Goal: Transaction & Acquisition: Purchase product/service

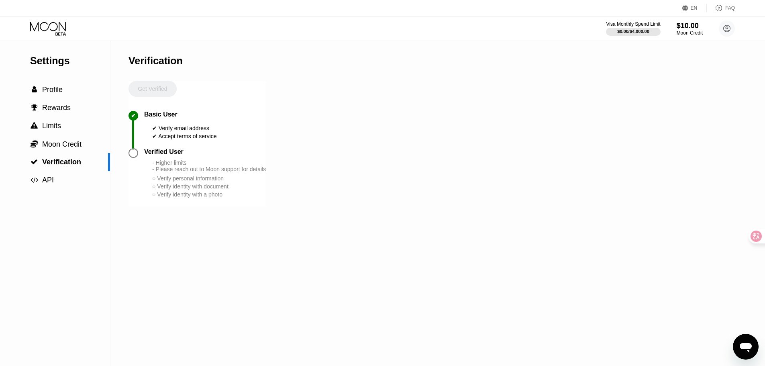
click at [212, 181] on div "○ Verify personal information" at bounding box center [209, 178] width 114 height 6
click at [68, 110] on span "Rewards" at bounding box center [56, 108] width 29 height 8
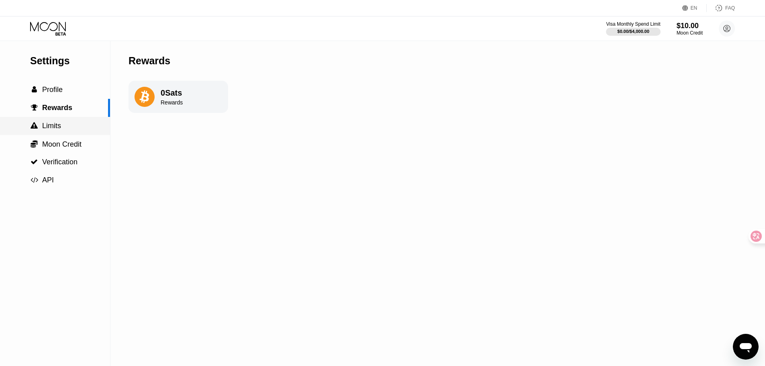
click at [62, 130] on div " Limits" at bounding box center [55, 126] width 110 height 8
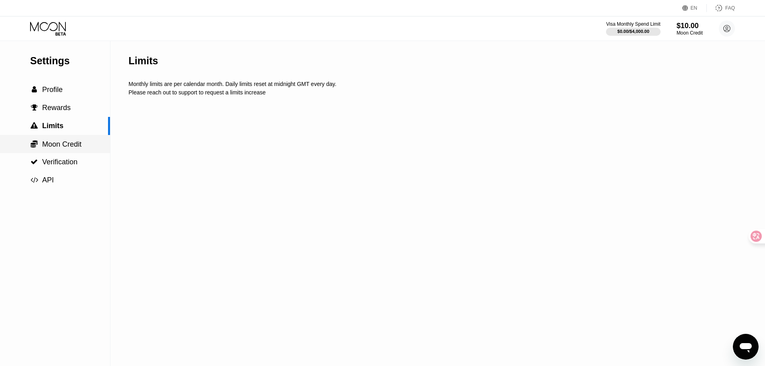
click at [60, 143] on span "Moon Credit" at bounding box center [61, 144] width 39 height 8
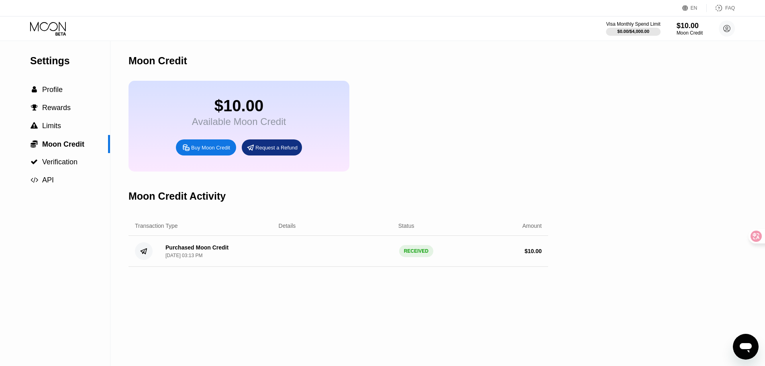
click at [441, 129] on div "$10.00 Available Moon Credit Buy Moon Credit Request a Refund" at bounding box center [338, 126] width 420 height 91
click at [60, 164] on span "Verification" at bounding box center [59, 162] width 35 height 8
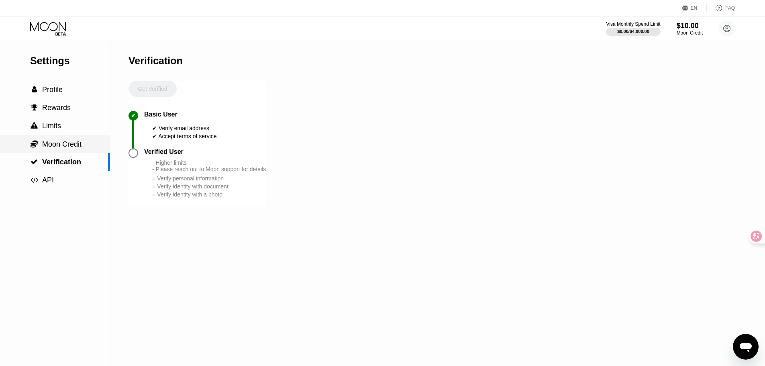
click at [70, 146] on span "Moon Credit" at bounding box center [61, 144] width 39 height 8
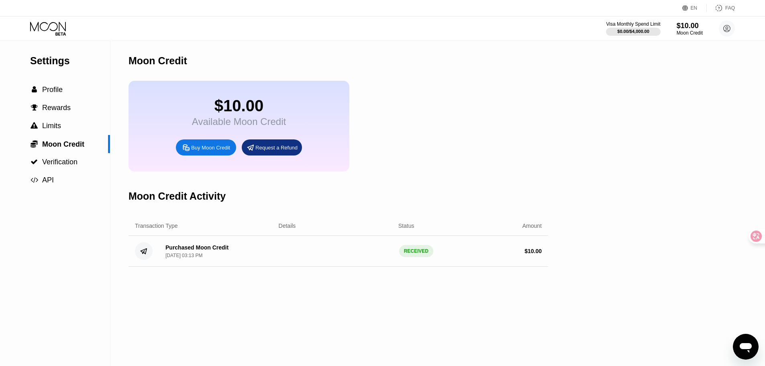
click at [208, 151] on div "Buy Moon Credit" at bounding box center [210, 147] width 39 height 7
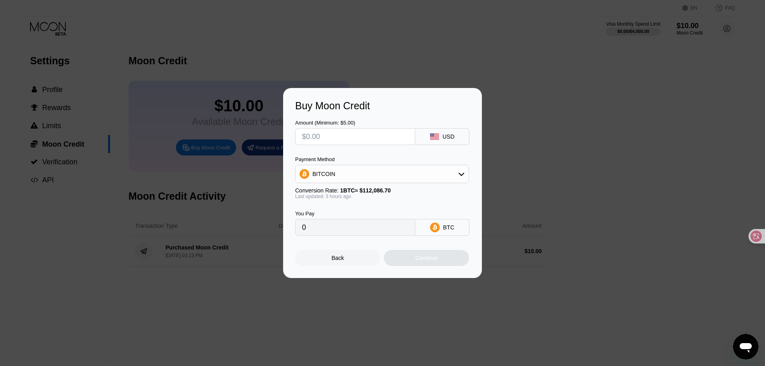
click at [552, 128] on div "Buy Moon Credit Amount (Minimum: $5.00) USD Payment Method BITCOIN Conversion R…" at bounding box center [382, 183] width 765 height 190
click at [344, 259] on div "Back" at bounding box center [337, 258] width 85 height 16
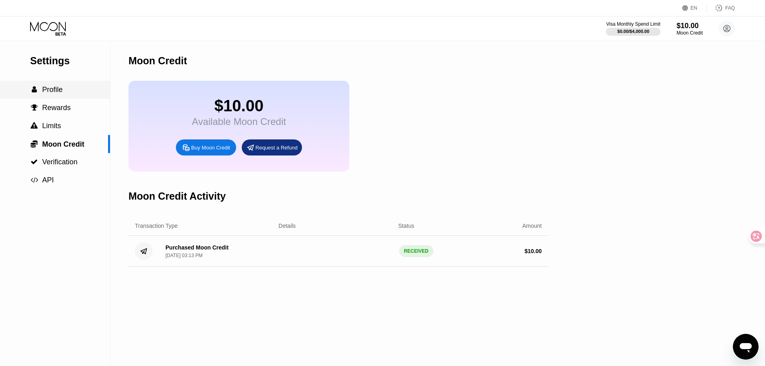
click at [58, 90] on span "Profile" at bounding box center [52, 90] width 20 height 8
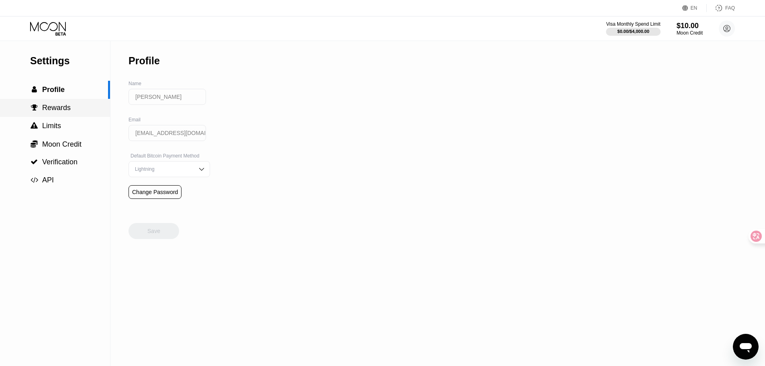
click at [64, 111] on span "Rewards" at bounding box center [56, 108] width 29 height 8
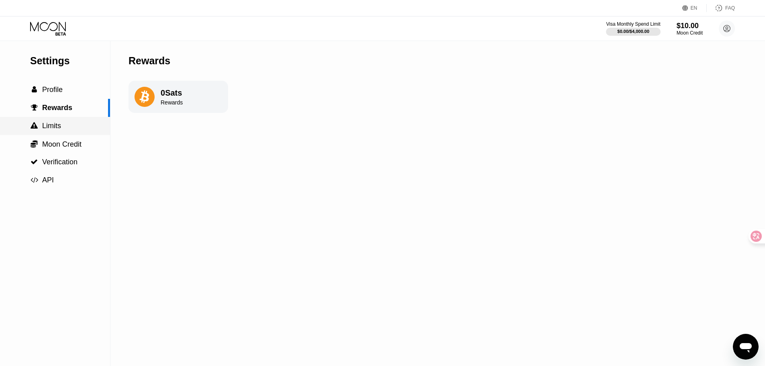
click at [53, 129] on span "Limits" at bounding box center [51, 126] width 19 height 8
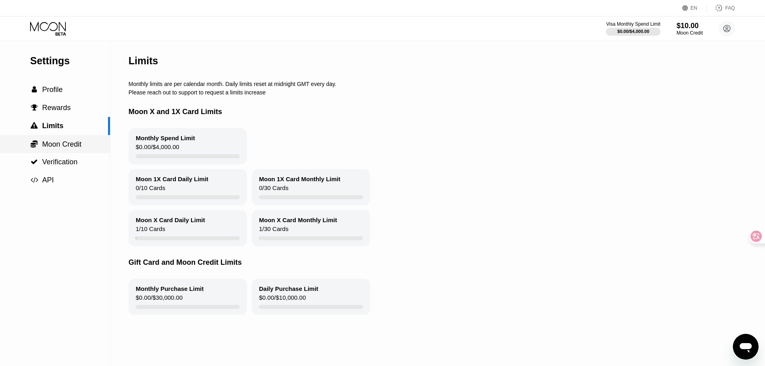
click at [62, 147] on span "Moon Credit" at bounding box center [61, 144] width 39 height 8
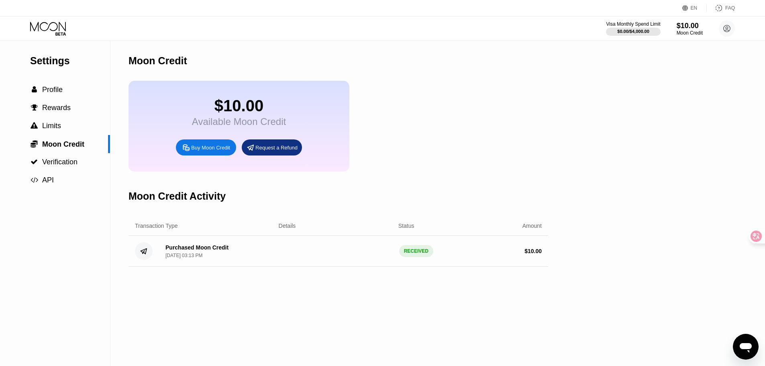
click at [201, 151] on div "Buy Moon Credit" at bounding box center [210, 147] width 39 height 7
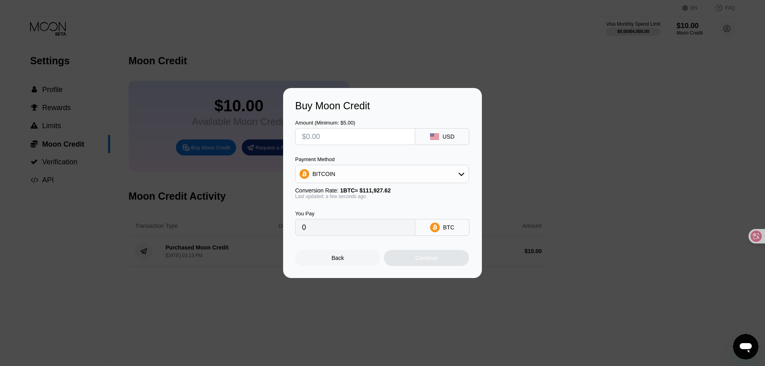
click at [354, 138] on input "text" at bounding box center [355, 136] width 106 height 16
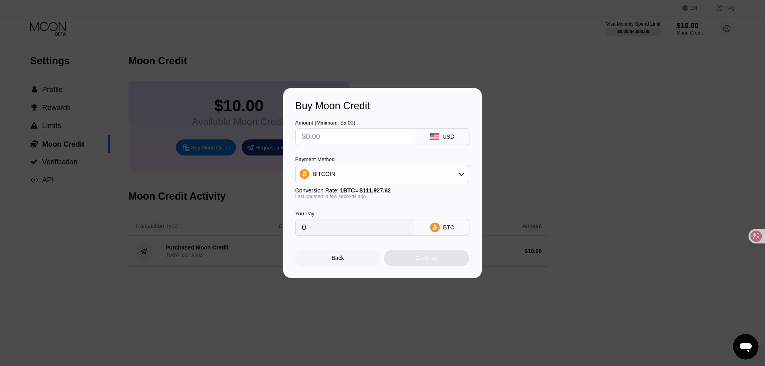
click at [354, 138] on input "text" at bounding box center [355, 136] width 106 height 16
type input "$5"
type input "0.00004468"
type input "$5"
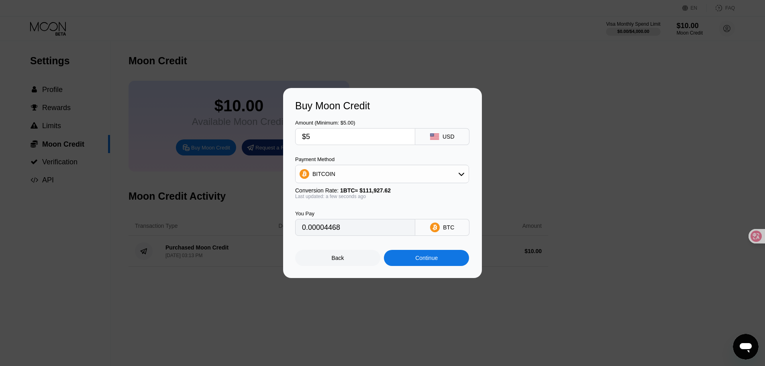
click at [334, 261] on div "Back" at bounding box center [338, 258] width 12 height 6
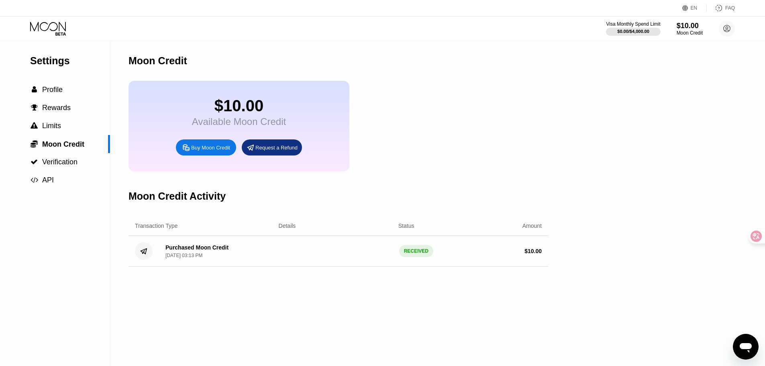
click at [595, 138] on div "Settings  Profile  Rewards  Limits  Moon Credit  Verification  API Moon C…" at bounding box center [382, 203] width 765 height 325
click at [54, 184] on div " API" at bounding box center [55, 180] width 110 height 8
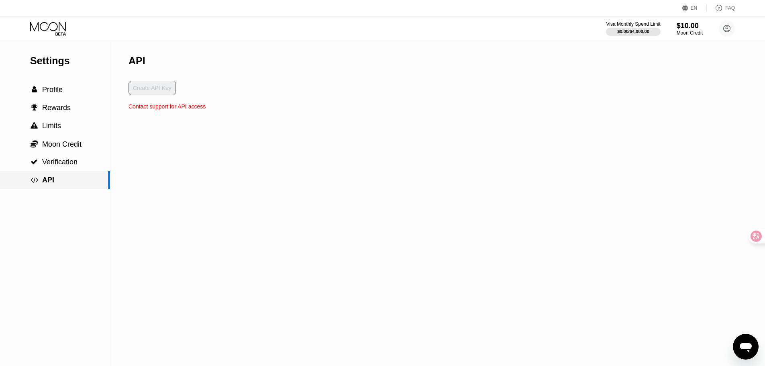
click at [64, 166] on span "Verification" at bounding box center [59, 162] width 35 height 8
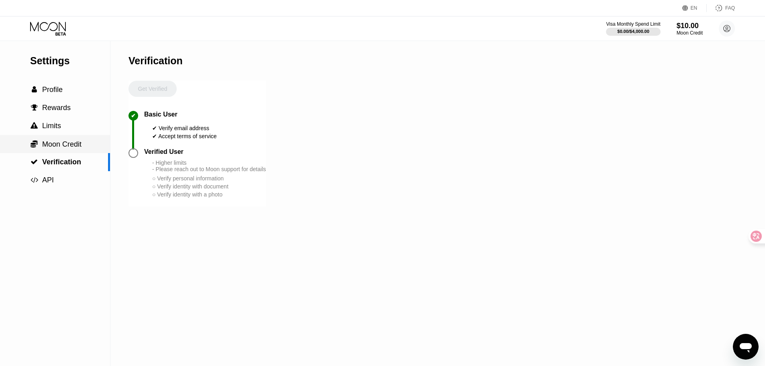
click at [63, 144] on span "Moon Credit" at bounding box center [61, 144] width 39 height 8
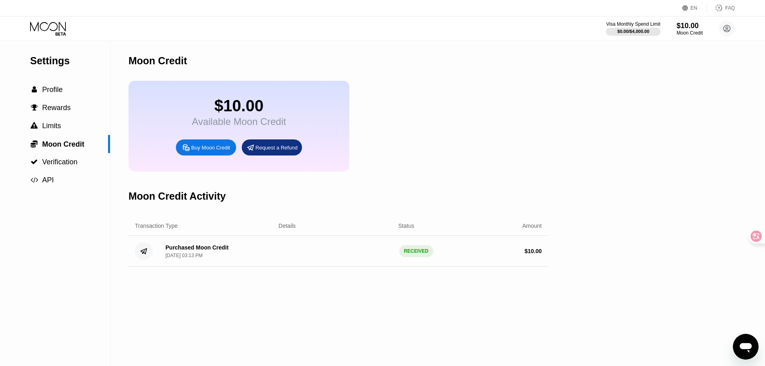
click at [283, 151] on div "Request a Refund" at bounding box center [276, 147] width 42 height 7
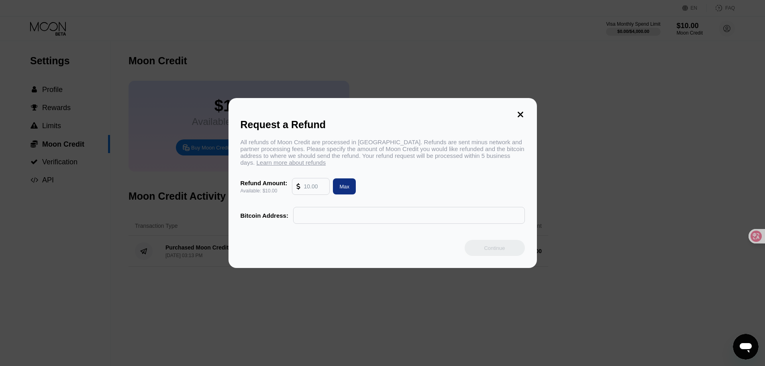
click at [520, 113] on icon at bounding box center [520, 114] width 9 height 9
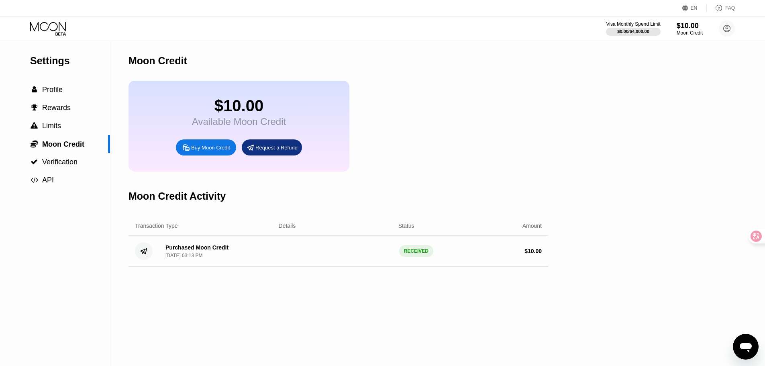
click at [245, 258] on div "Purchased Moon Credit Sep 23, 2025, 03:13 PM" at bounding box center [216, 251] width 114 height 14
click at [197, 251] on div "Purchased Moon Credit" at bounding box center [196, 247] width 63 height 6
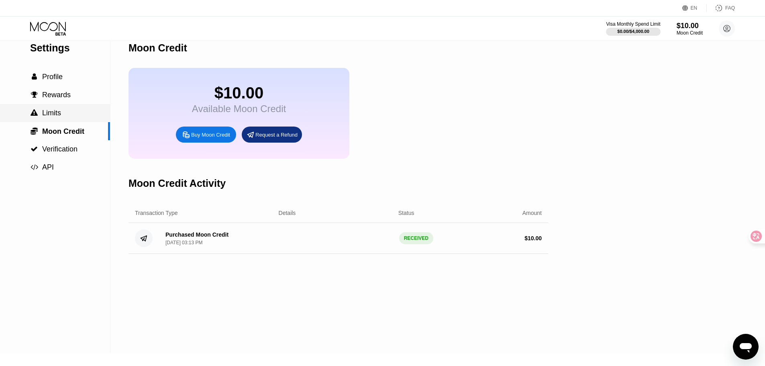
scroll to position [40, 0]
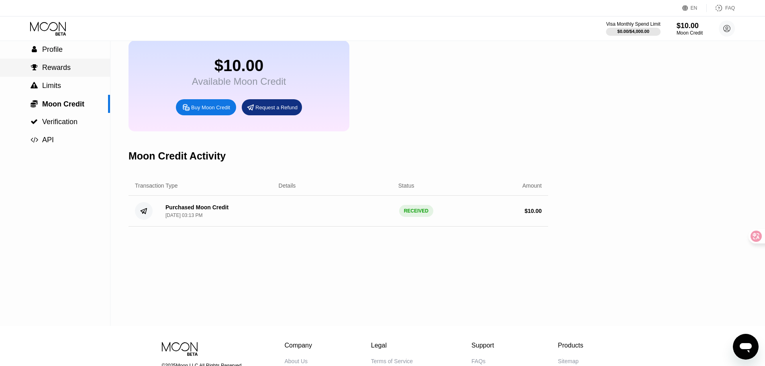
click at [57, 53] on span "Profile" at bounding box center [52, 49] width 20 height 8
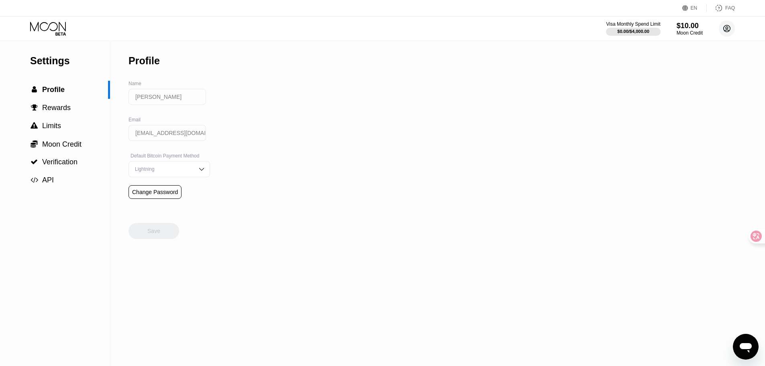
click at [730, 28] on circle at bounding box center [727, 28] width 16 height 16
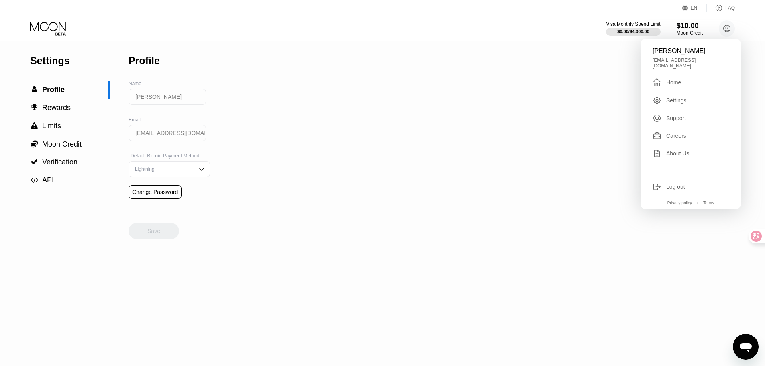
click at [675, 97] on div "Settings" at bounding box center [676, 100] width 20 height 6
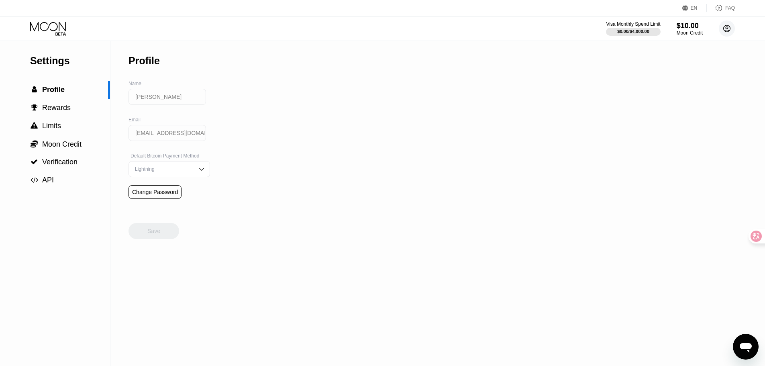
click at [727, 28] on circle at bounding box center [727, 28] width 16 height 16
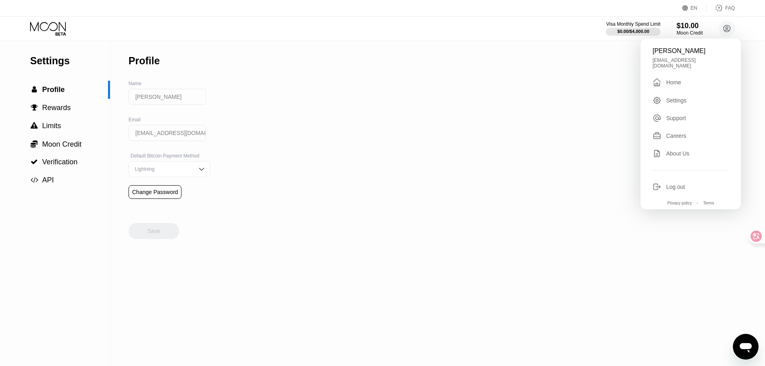
click at [680, 79] on div "Home" at bounding box center [673, 82] width 15 height 6
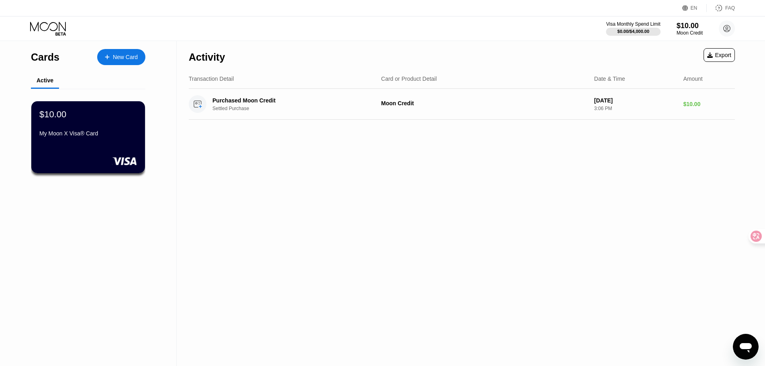
click at [304, 164] on div "Activity Export Transaction Detail Card or Product Detail Date & Time Amount Pu…" at bounding box center [462, 203] width 570 height 325
click at [92, 157] on div "$10.00 My Moon X Visa® Card" at bounding box center [88, 137] width 115 height 73
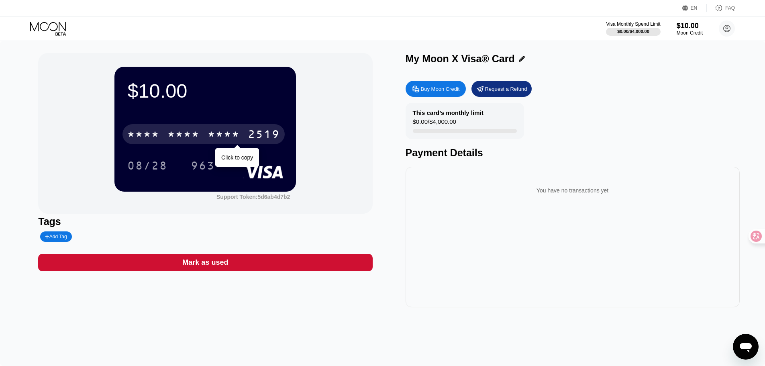
click at [205, 132] on div "* * * * * * * * * * * * 2519" at bounding box center [203, 134] width 162 height 20
click at [245, 135] on div "4513 6500 2844 2519" at bounding box center [203, 134] width 162 height 20
click at [231, 133] on div "* * * *" at bounding box center [224, 135] width 32 height 13
click at [254, 137] on div "2519" at bounding box center [264, 135] width 32 height 13
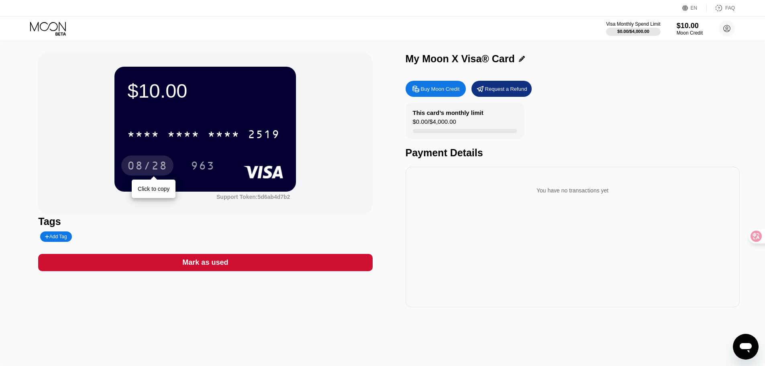
click at [156, 165] on div "08/28" at bounding box center [147, 166] width 40 height 13
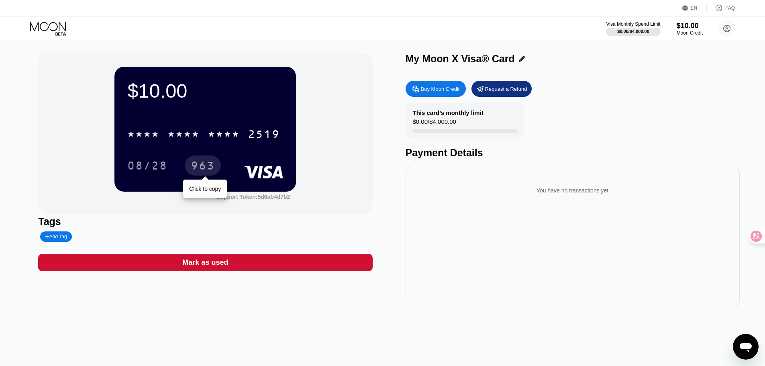
click at [206, 166] on div "963" at bounding box center [203, 166] width 24 height 13
click at [56, 236] on div "Add Tag" at bounding box center [56, 237] width 22 height 6
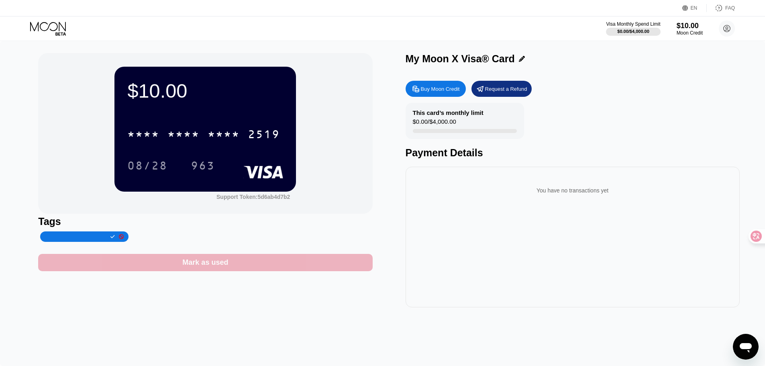
click at [206, 265] on div "Mark as used" at bounding box center [205, 262] width 46 height 9
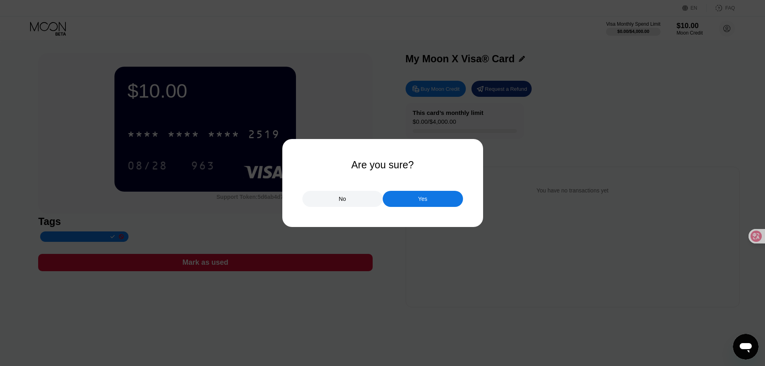
click at [428, 198] on div "Yes" at bounding box center [423, 199] width 80 height 16
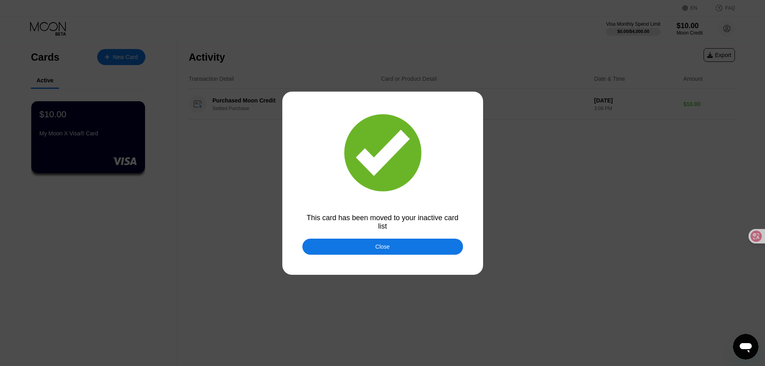
click at [404, 247] on div "Close" at bounding box center [382, 246] width 161 height 16
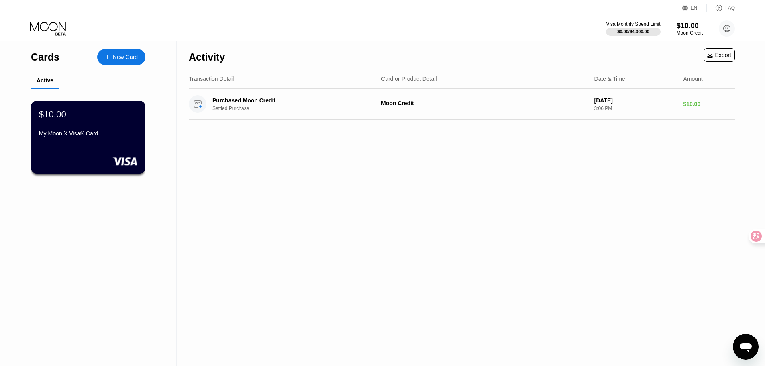
click at [97, 137] on div "My Moon X Visa® Card" at bounding box center [88, 133] width 98 height 6
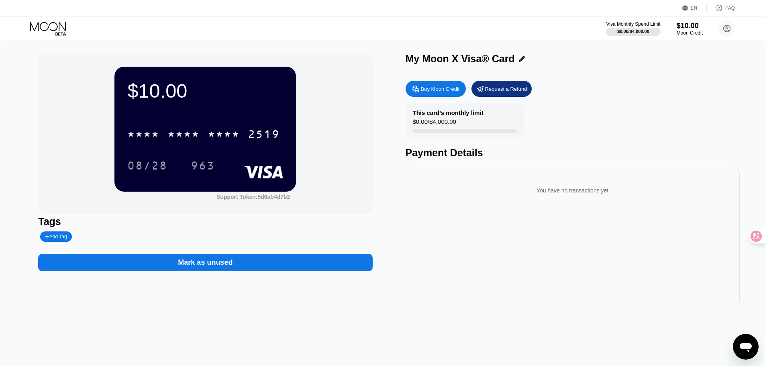
click at [60, 238] on div "Add Tag" at bounding box center [56, 237] width 22 height 6
click at [228, 236] on div "Tags" at bounding box center [205, 229] width 334 height 26
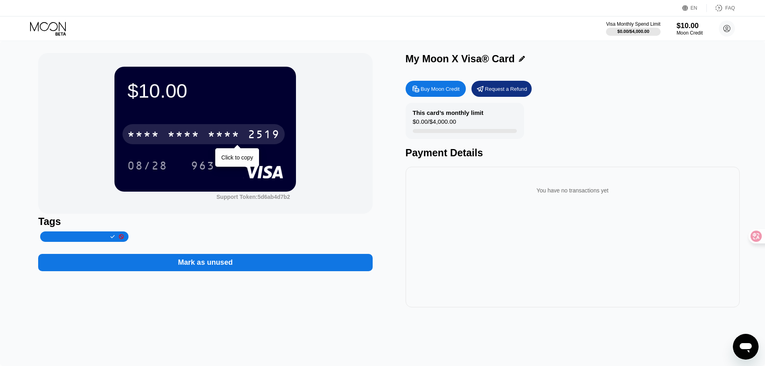
click at [190, 137] on div "* * * *" at bounding box center [183, 135] width 32 height 13
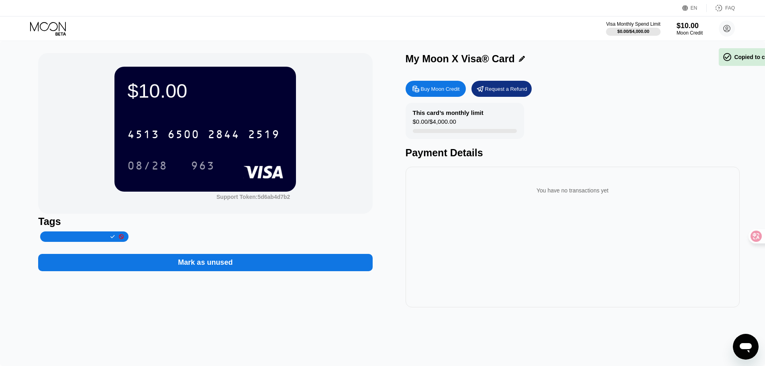
click at [271, 175] on rect at bounding box center [264, 171] width 40 height 13
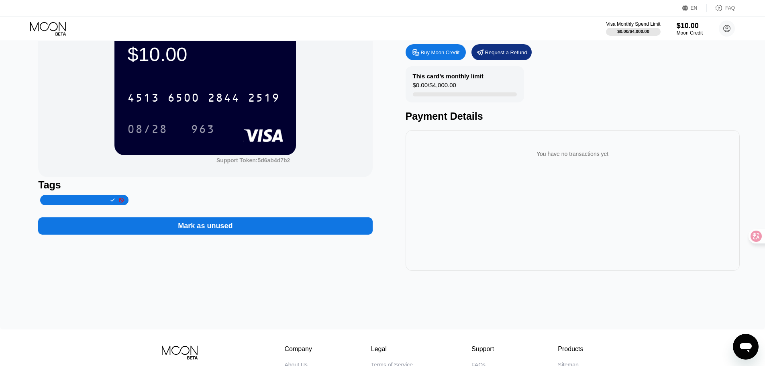
scroll to position [40, 0]
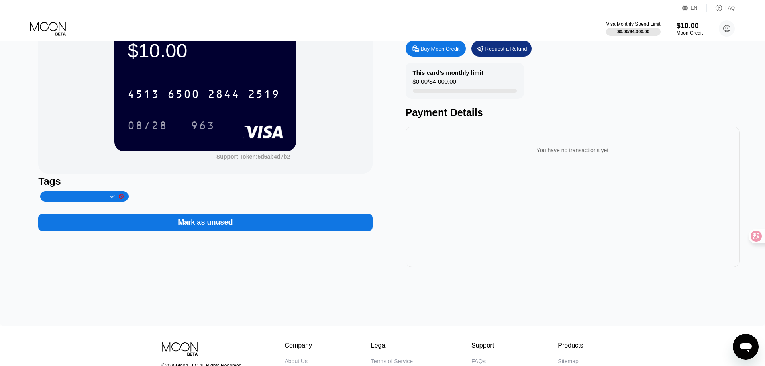
click at [556, 161] on div "You have no transactions yet" at bounding box center [572, 150] width 321 height 22
click at [571, 159] on div "You have no transactions yet" at bounding box center [572, 150] width 321 height 22
click at [582, 156] on div "You have no transactions yet" at bounding box center [572, 150] width 321 height 22
click at [588, 157] on div "You have no transactions yet" at bounding box center [572, 150] width 321 height 22
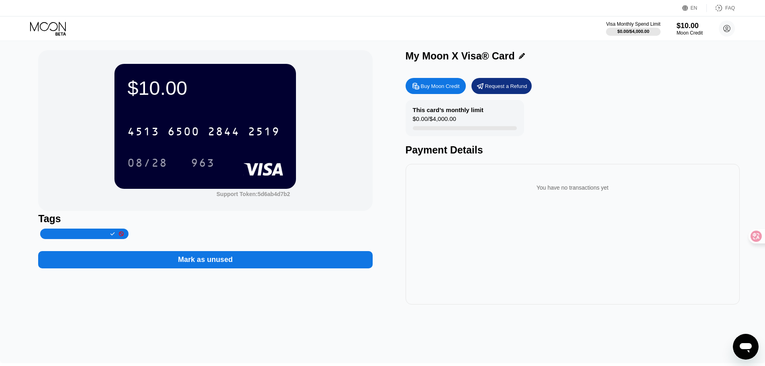
scroll to position [0, 0]
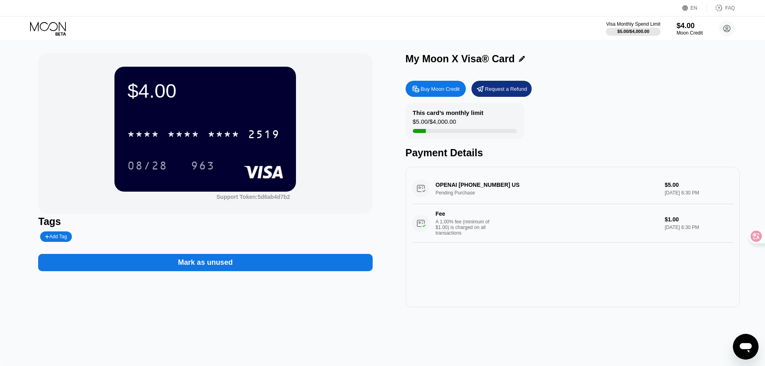
click at [600, 95] on div "Buy Moon Credit Request a Refund" at bounding box center [573, 89] width 334 height 16
click at [248, 135] on div "2519" at bounding box center [264, 135] width 32 height 13
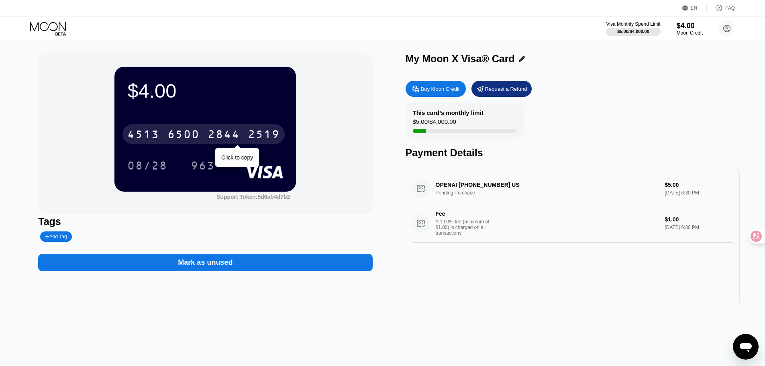
click at [249, 134] on div "2519" at bounding box center [264, 135] width 32 height 13
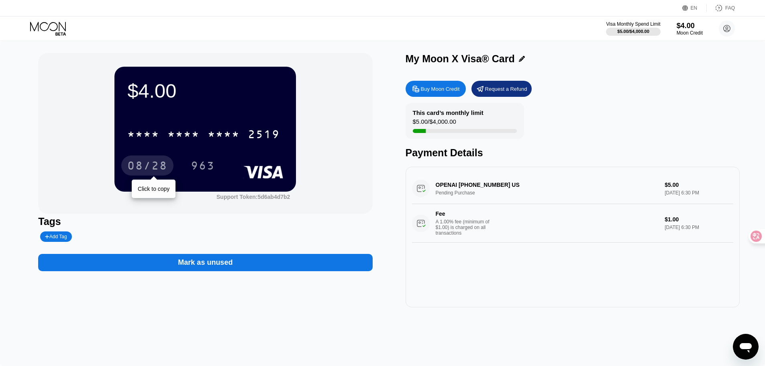
click at [155, 168] on div "08/28" at bounding box center [147, 166] width 40 height 13
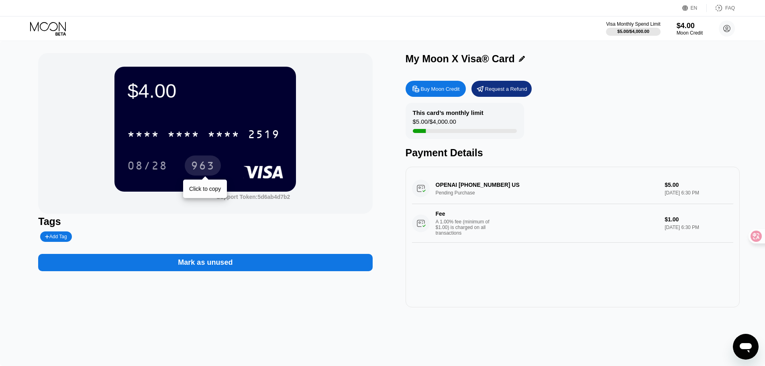
click at [201, 166] on div "963" at bounding box center [203, 166] width 24 height 13
